Goal: Task Accomplishment & Management: Complete application form

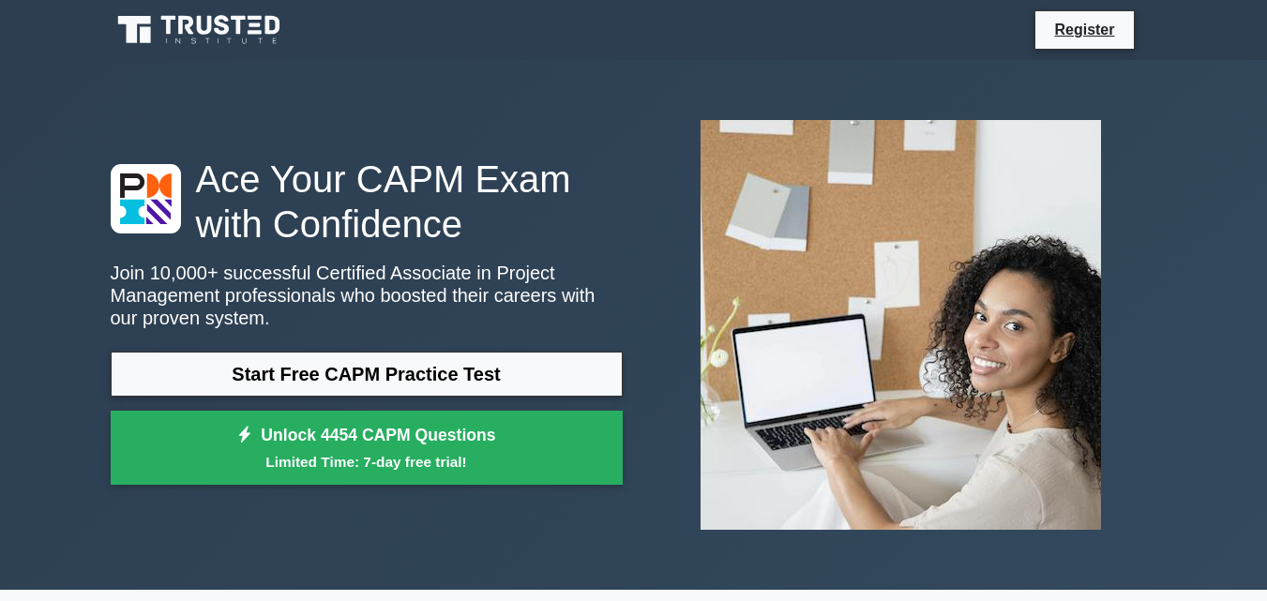
click at [369, 384] on link "Start Free CAPM Practice Test" at bounding box center [367, 374] width 512 height 45
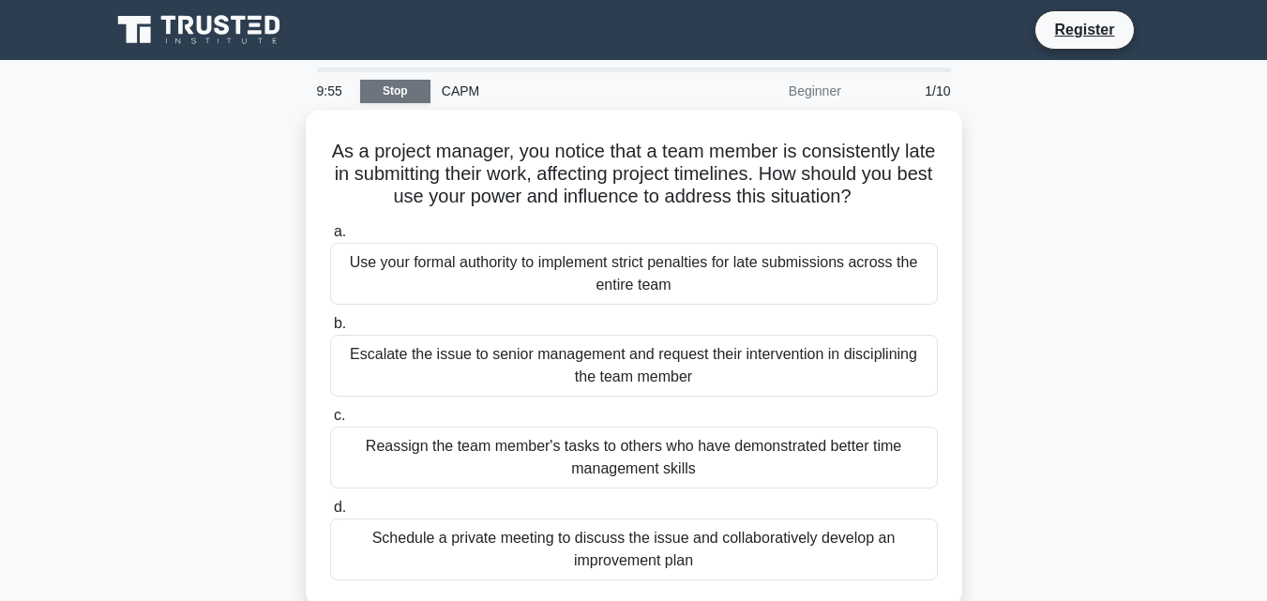
click at [393, 98] on link "Stop" at bounding box center [395, 91] width 70 height 23
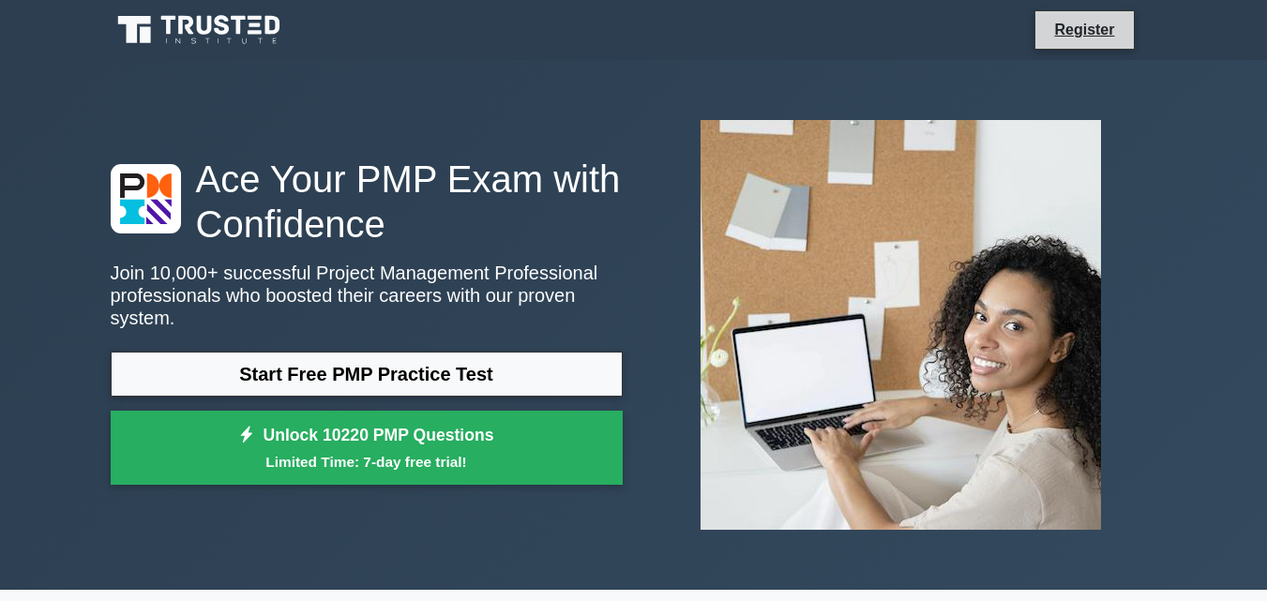
click at [1085, 49] on li "Register" at bounding box center [1084, 29] width 99 height 39
click at [1087, 22] on link "Register" at bounding box center [1084, 29] width 83 height 23
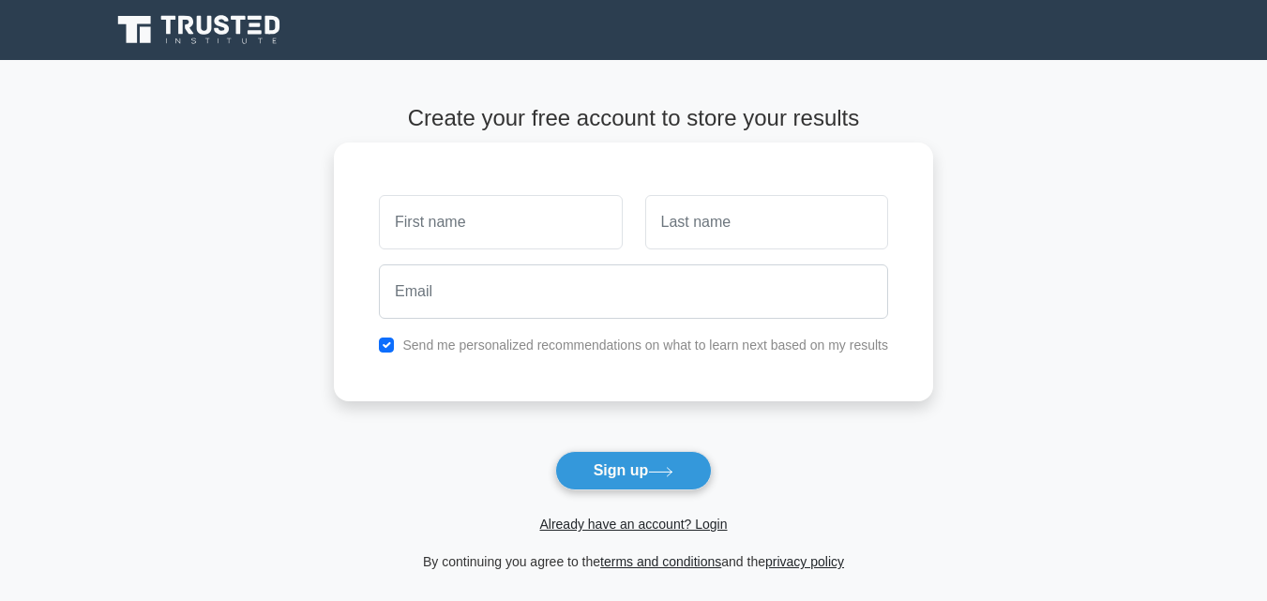
click at [465, 224] on input "text" at bounding box center [500, 222] width 243 height 54
type input "Jelagat"
click at [688, 235] on input "text" at bounding box center [766, 222] width 243 height 54
type input "Koech"
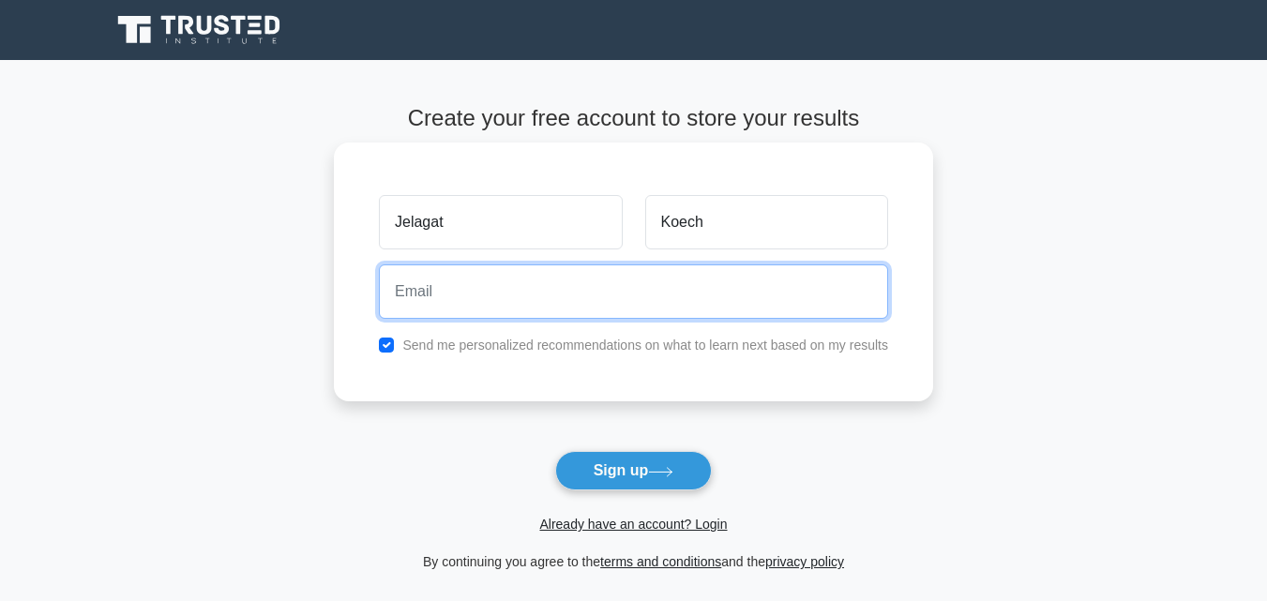
click at [397, 310] on input "email" at bounding box center [633, 292] width 509 height 54
type input "jelzkoech125@gmail.com"
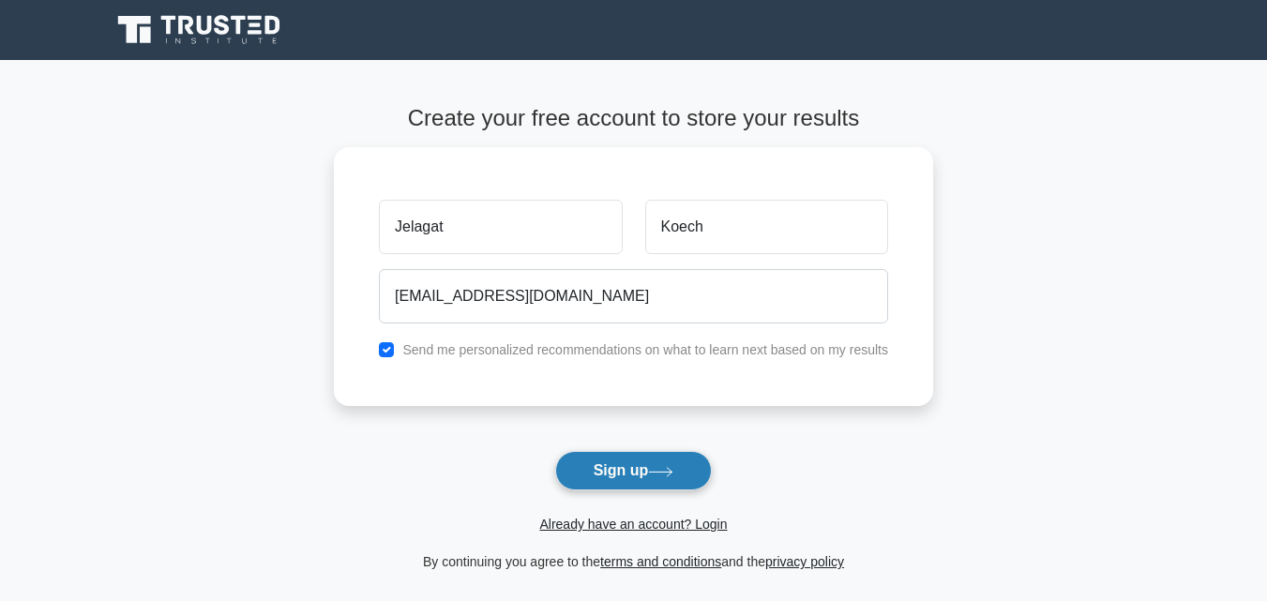
click at [591, 466] on button "Sign up" at bounding box center [634, 470] width 158 height 39
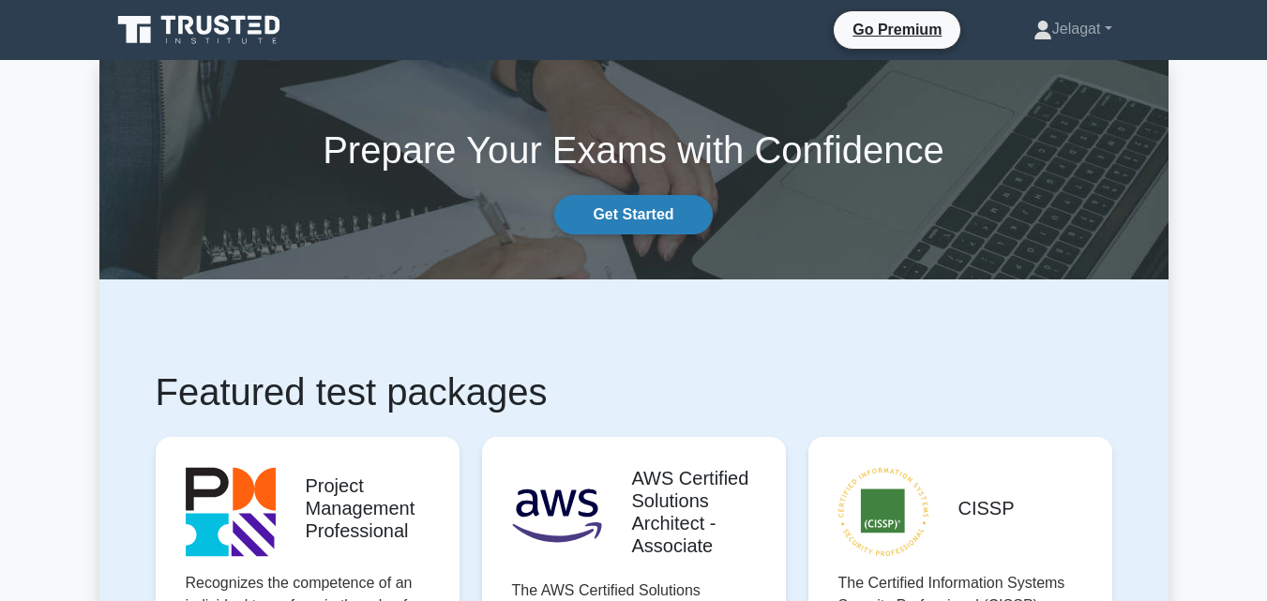
click at [599, 226] on link "Get Started" at bounding box center [633, 214] width 158 height 39
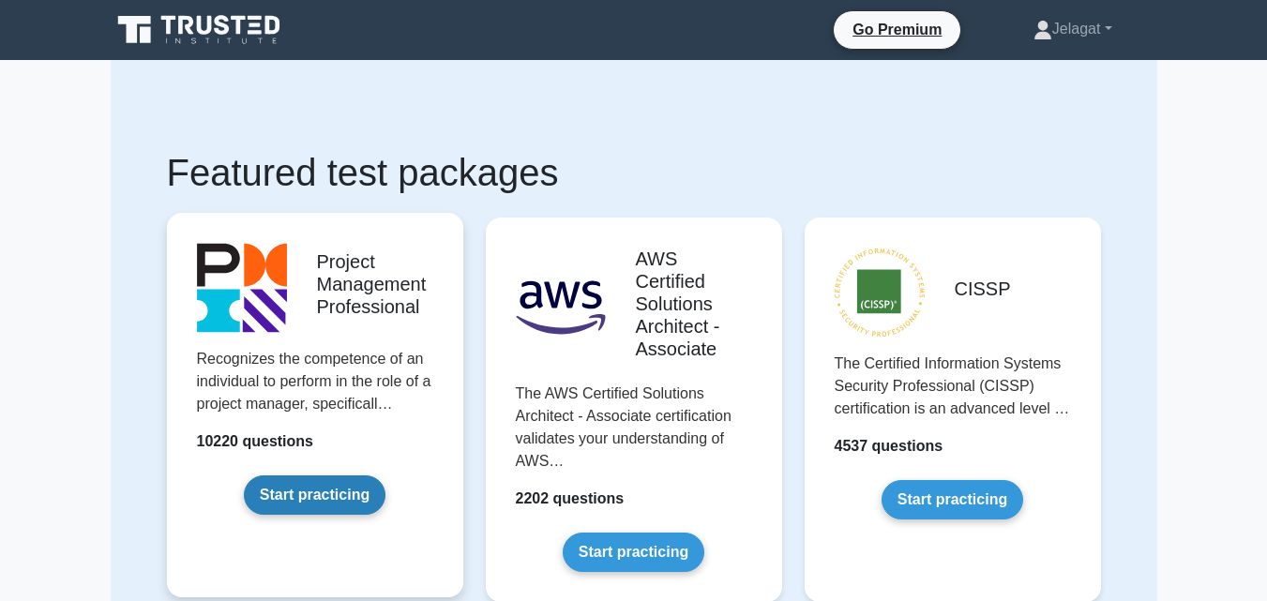
click at [325, 492] on link "Start practicing" at bounding box center [315, 495] width 142 height 39
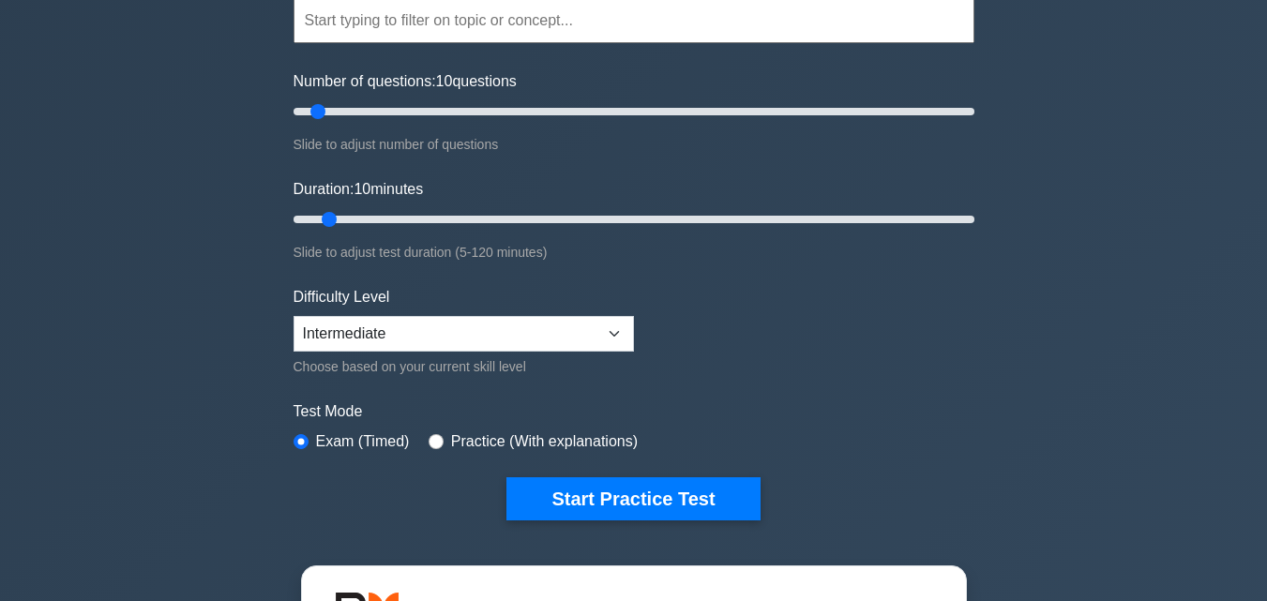
scroll to position [188, 0]
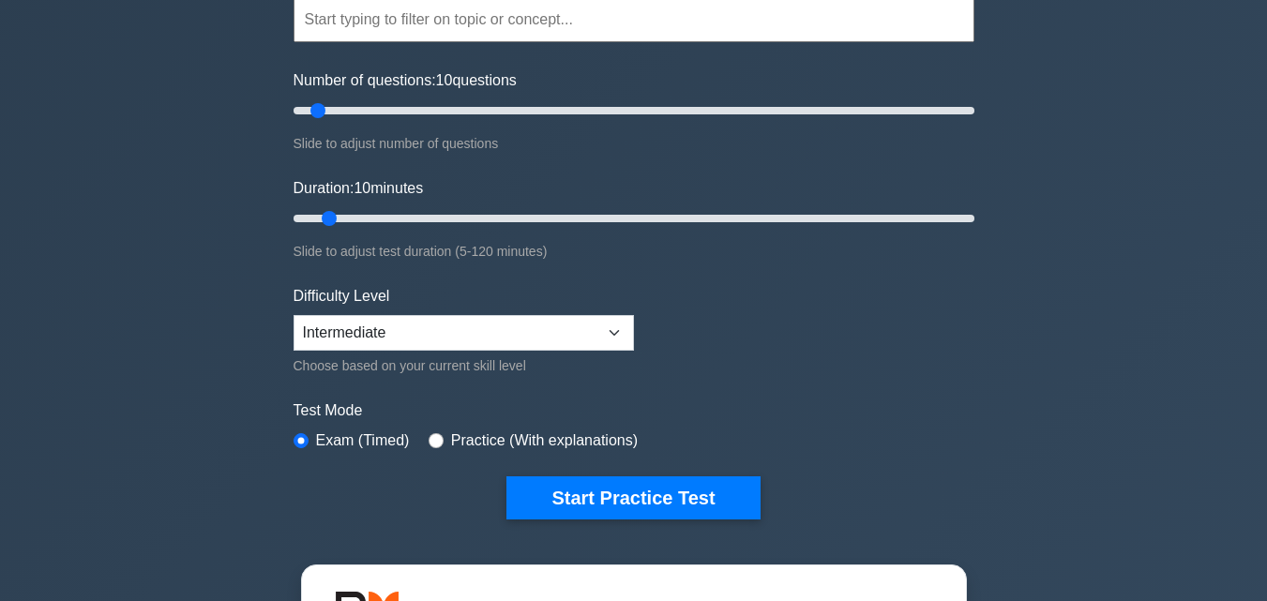
click at [729, 492] on button "Start Practice Test" at bounding box center [633, 498] width 253 height 43
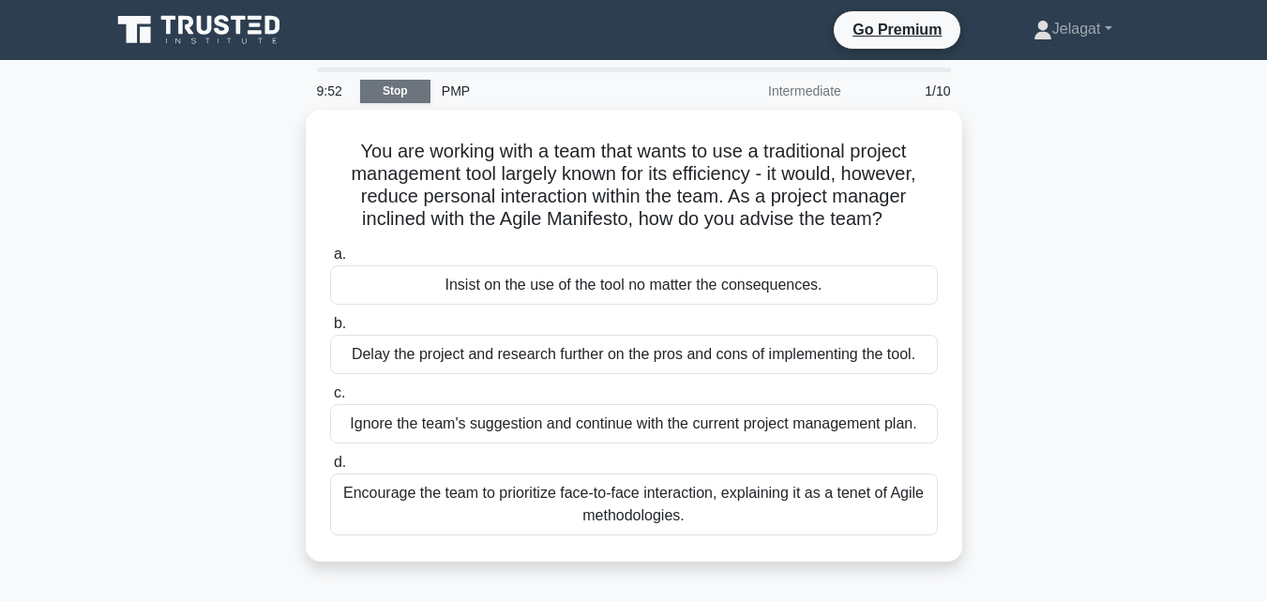
click at [408, 101] on link "Stop" at bounding box center [395, 91] width 70 height 23
